Goal: Task Accomplishment & Management: Complete application form

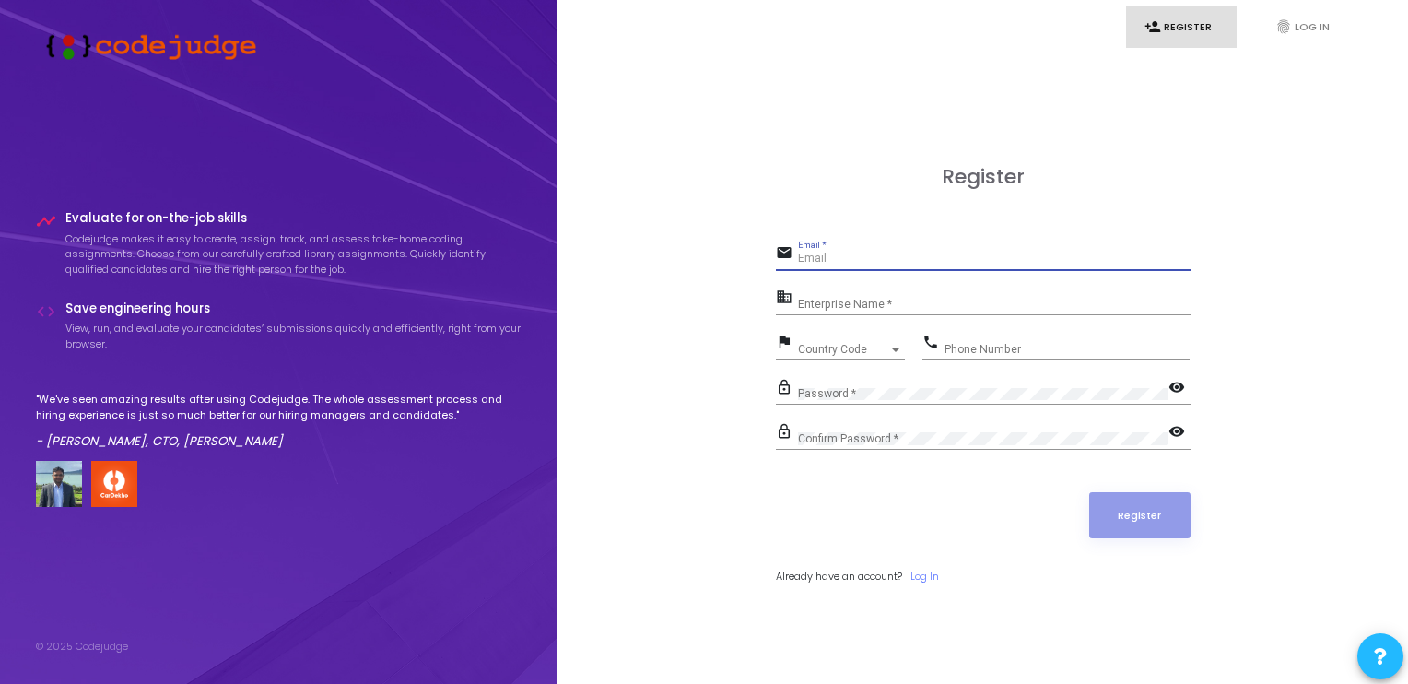
click at [839, 262] on input "Email *" at bounding box center [994, 259] width 393 height 13
type input "[EMAIL_ADDRESS][DOMAIN_NAME]"
type input "09770774461"
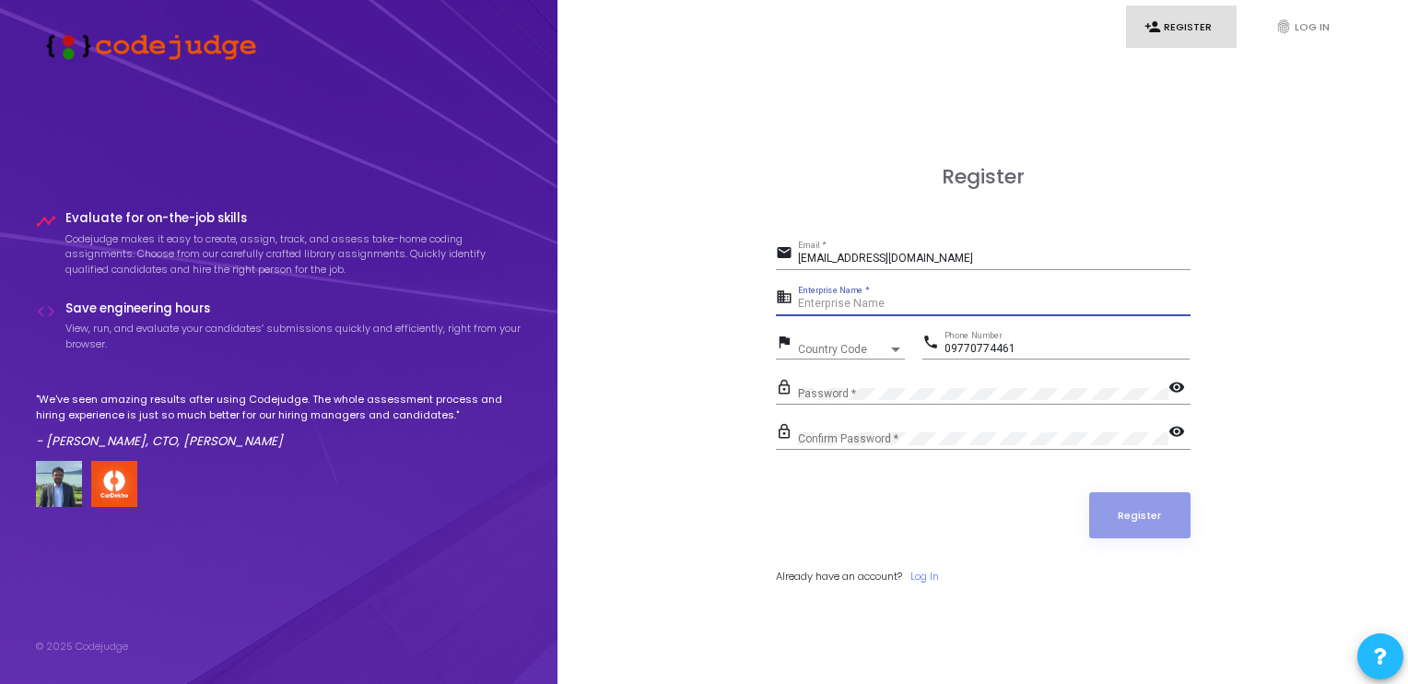
click at [863, 301] on input "Enterprise Name *" at bounding box center [994, 304] width 393 height 13
click at [856, 305] on input "Enterprise Name *" at bounding box center [994, 304] width 393 height 13
click at [851, 344] on span "Country Code" at bounding box center [843, 349] width 90 height 11
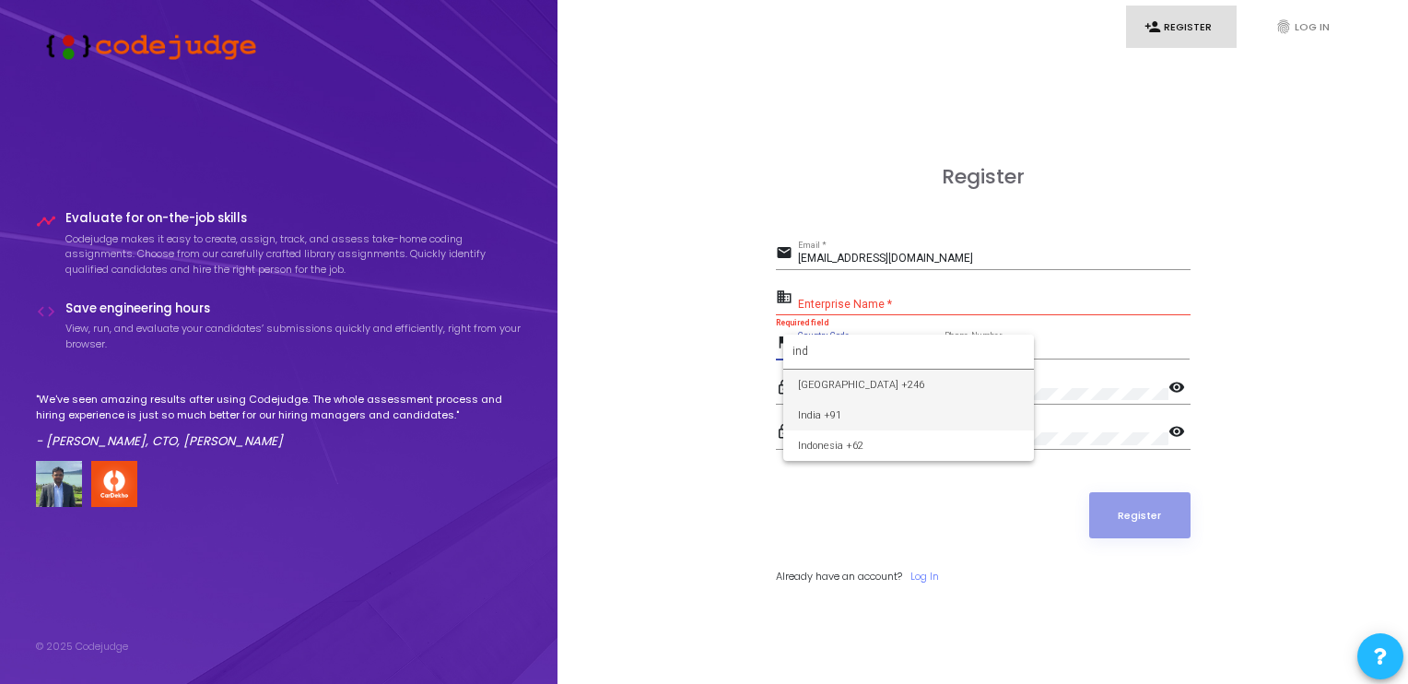
type input "ind"
click at [826, 419] on span "India +91" at bounding box center [908, 415] width 221 height 30
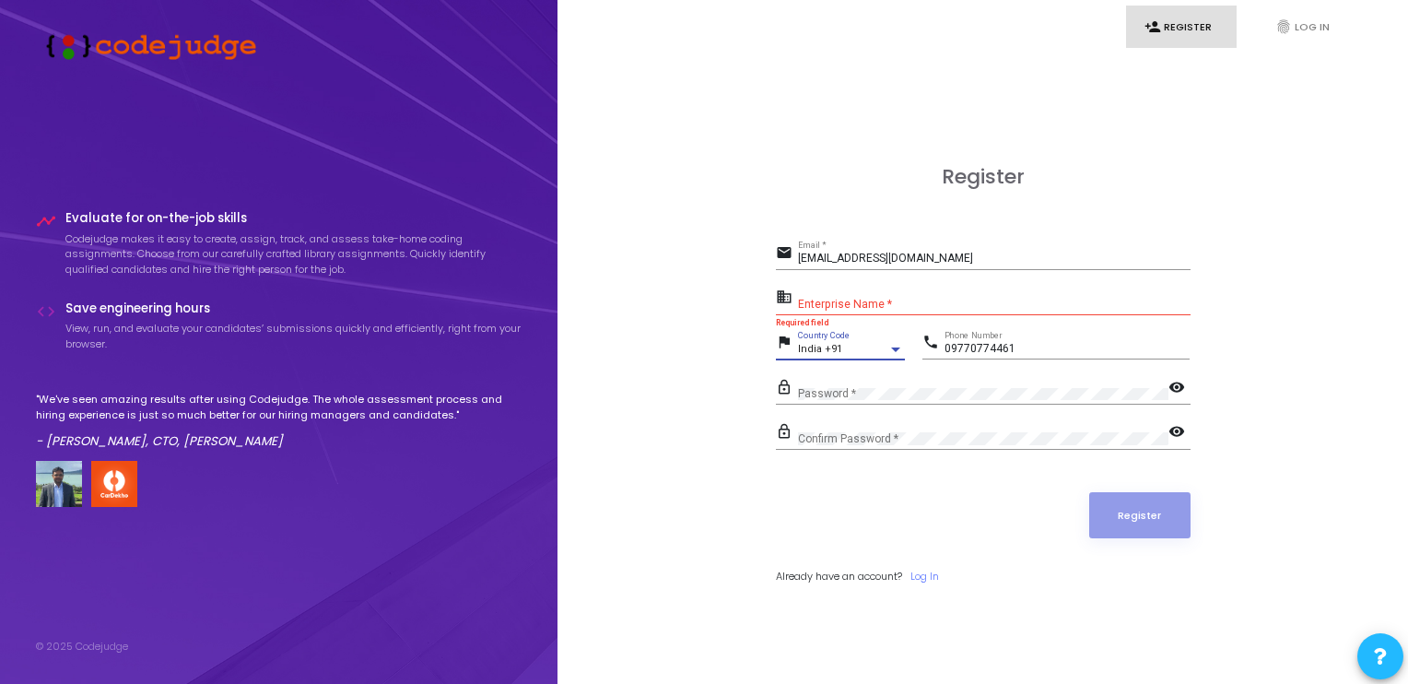
click at [824, 309] on input "Enterprise Name *" at bounding box center [994, 304] width 393 height 13
paste input "Payoneer - WFM (Skuad)"
type input "Payoneer - WFM (Skuad)"
click at [834, 430] on div "Confirm Password *" at bounding box center [983, 434] width 370 height 29
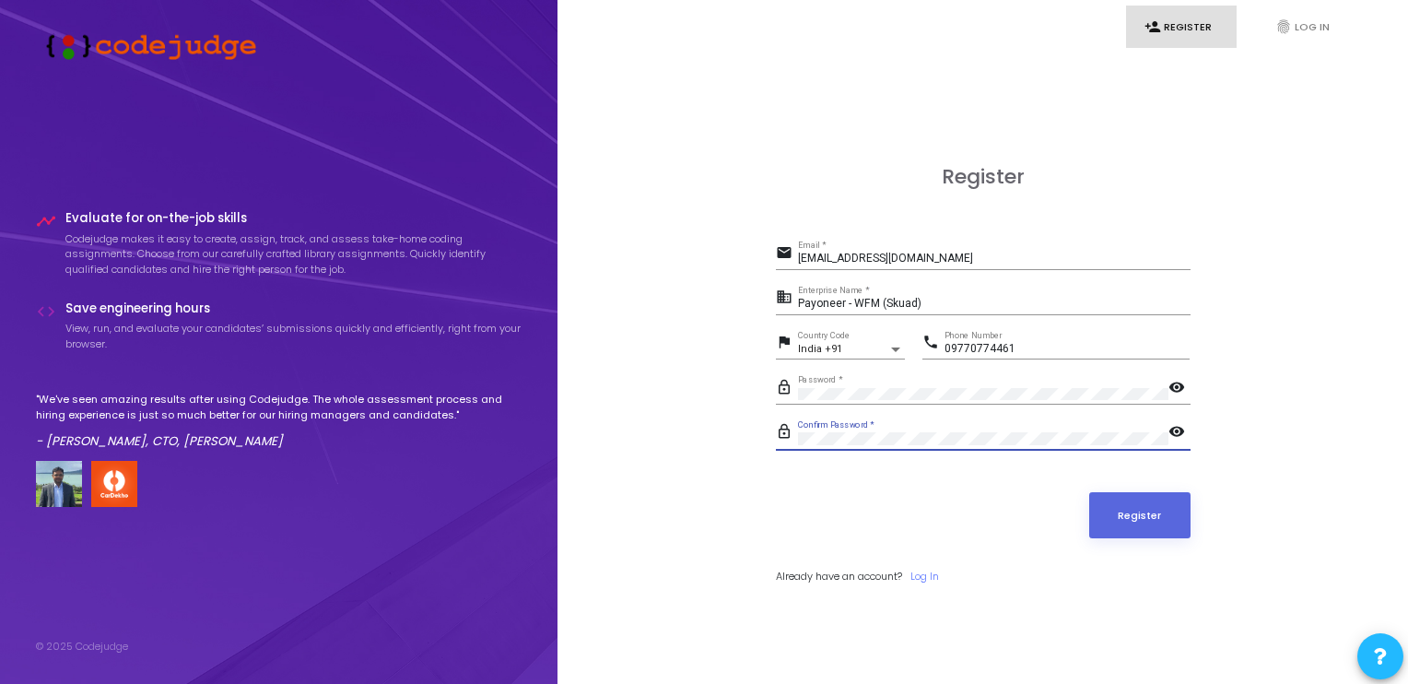
click at [1179, 435] on mat-icon "visibility" at bounding box center [1180, 433] width 22 height 22
click at [1179, 435] on mat-icon "visibility_off" at bounding box center [1180, 433] width 22 height 22
click at [1177, 384] on mat-icon "visibility" at bounding box center [1180, 389] width 22 height 22
click at [1177, 384] on mat-icon "visibility_off" at bounding box center [1180, 389] width 22 height 22
click at [952, 348] on input "09770774461" at bounding box center [1067, 349] width 245 height 13
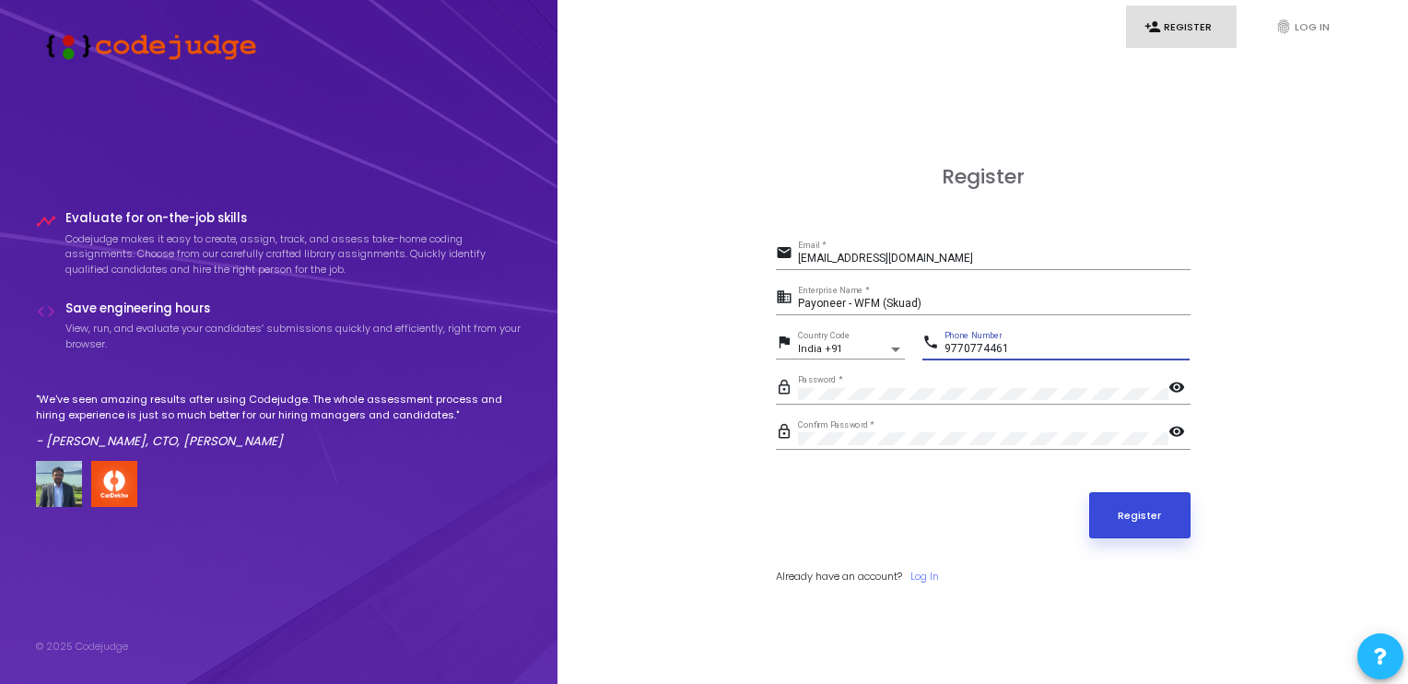
type input "9770774461"
click at [1152, 523] on button "Register" at bounding box center [1139, 515] width 101 height 46
click at [1112, 508] on button "Register" at bounding box center [1139, 515] width 101 height 46
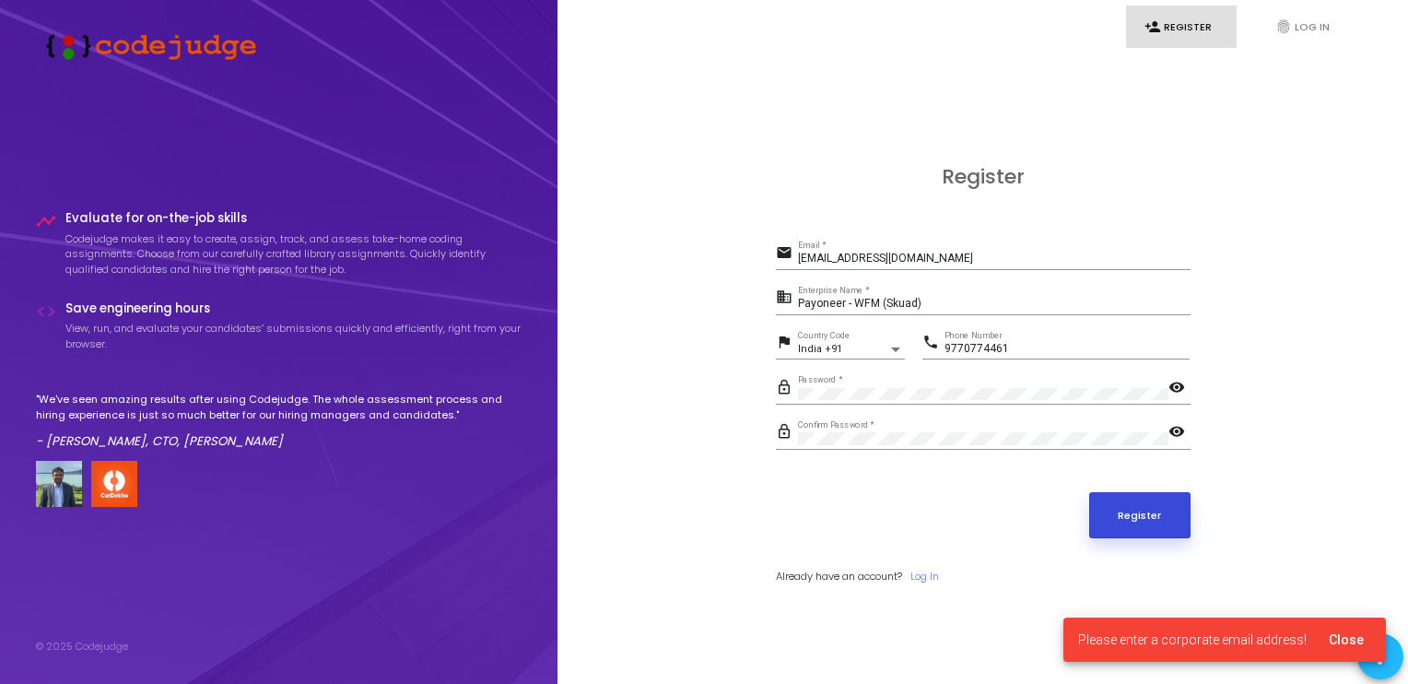
click at [1112, 508] on button "Register" at bounding box center [1139, 515] width 101 height 46
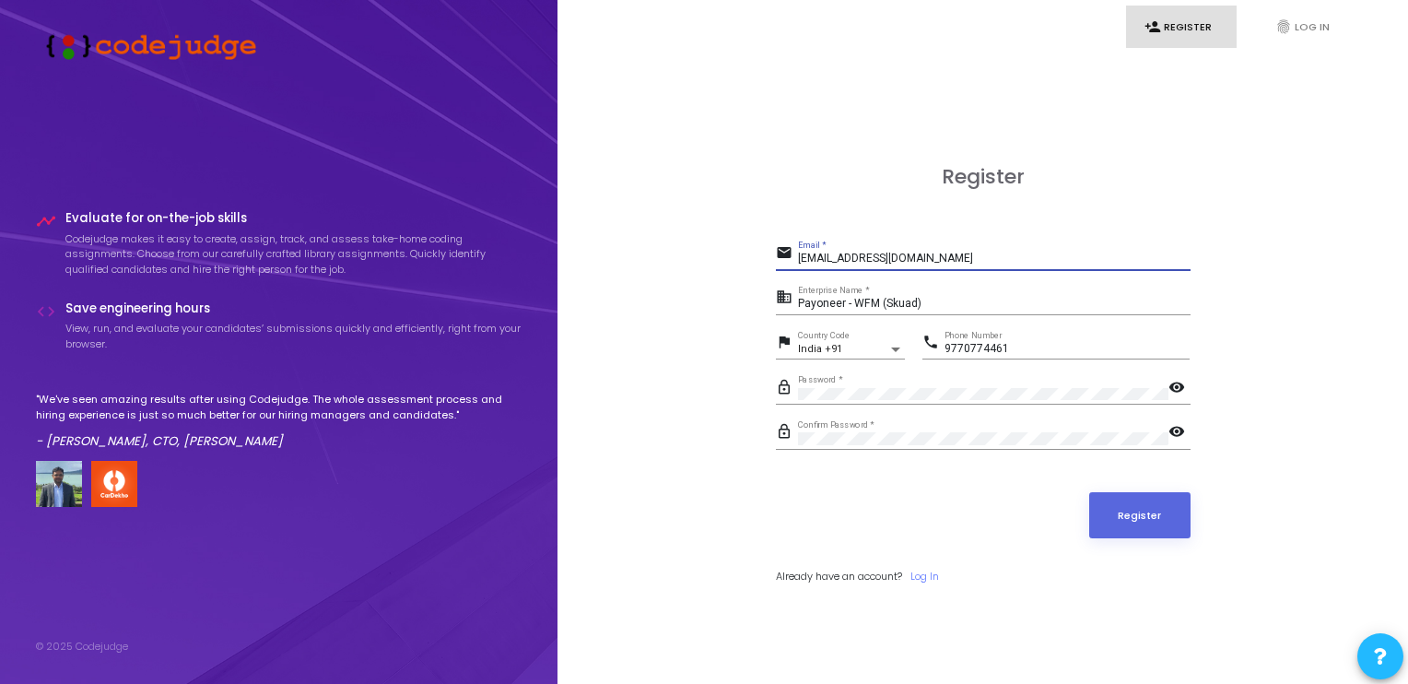
drag, startPoint x: 932, startPoint y: 264, endPoint x: 772, endPoint y: 262, distance: 159.4
click at [772, 262] on div "Register email [EMAIL_ADDRESS][DOMAIN_NAME] Email * business Payoneer - WFM (Sk…" at bounding box center [983, 395] width 810 height 684
click at [933, 570] on link "Log In" at bounding box center [925, 577] width 29 height 16
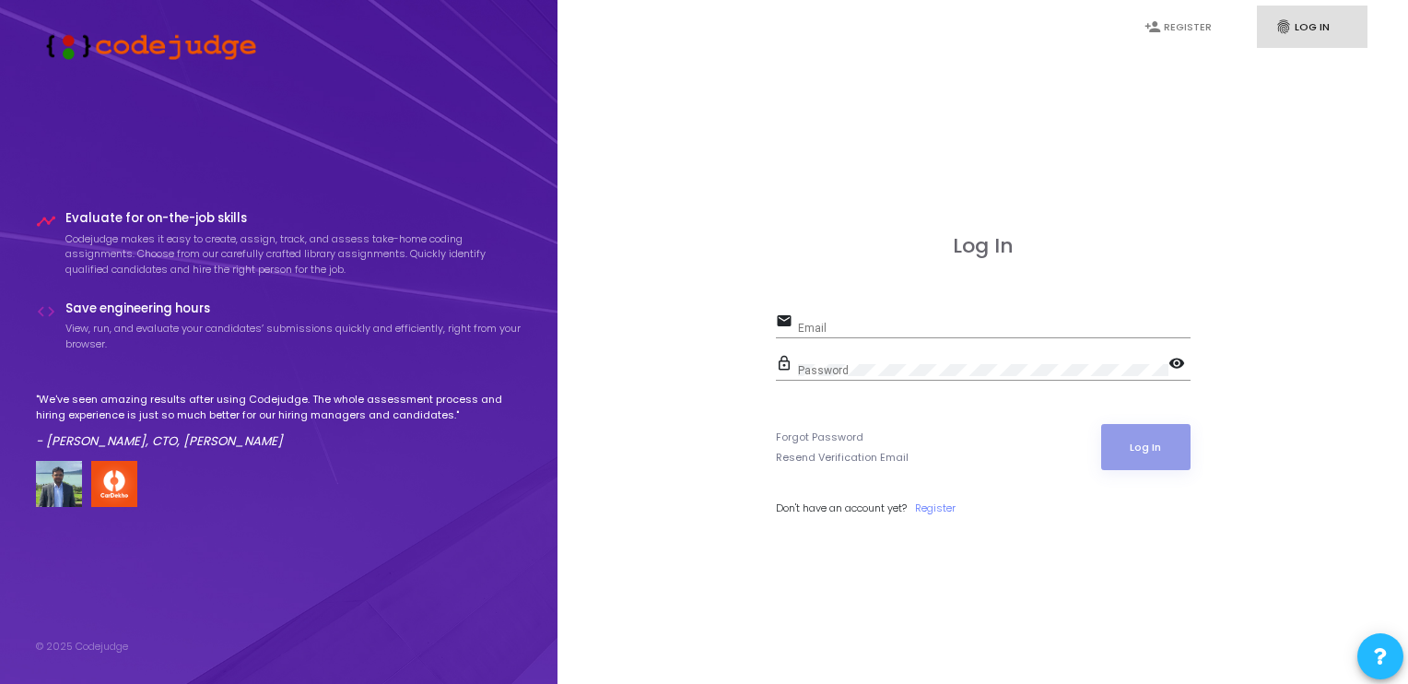
click at [1314, 41] on link "fingerprint Log In" at bounding box center [1312, 27] width 111 height 43
click at [1291, 30] on icon "fingerprint" at bounding box center [1283, 26] width 17 height 17
click at [1196, 30] on link "person_add Register" at bounding box center [1181, 27] width 111 height 43
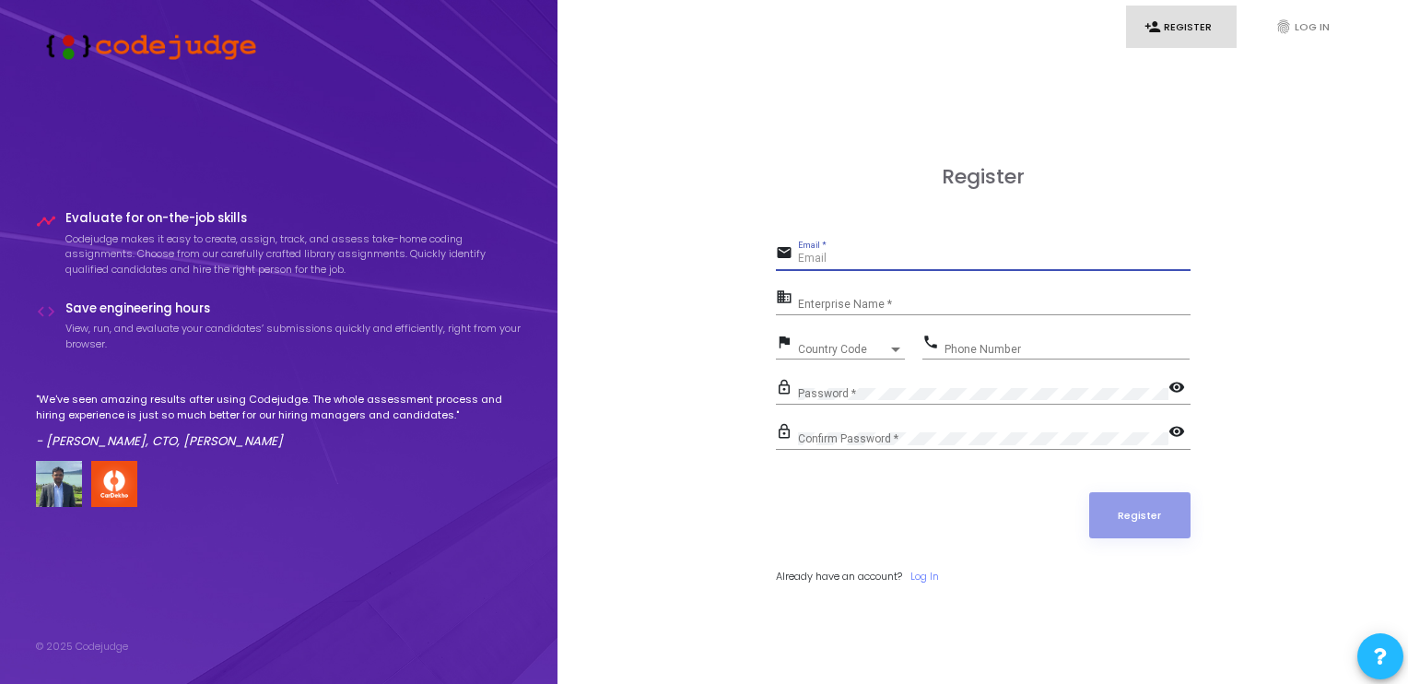
click at [826, 254] on input "Email *" at bounding box center [994, 259] width 393 height 13
click at [1286, 235] on div "Register email Email * business Enterprise Name * flag Country Code Country Cod…" at bounding box center [983, 395] width 810 height 684
click at [929, 294] on div "Enterprise Name *" at bounding box center [994, 300] width 393 height 29
click at [883, 241] on div "Email *" at bounding box center [994, 255] width 393 height 29
click at [1151, 36] on link "person_add Register" at bounding box center [1181, 27] width 111 height 43
